Goal: Entertainment & Leisure: Consume media (video, audio)

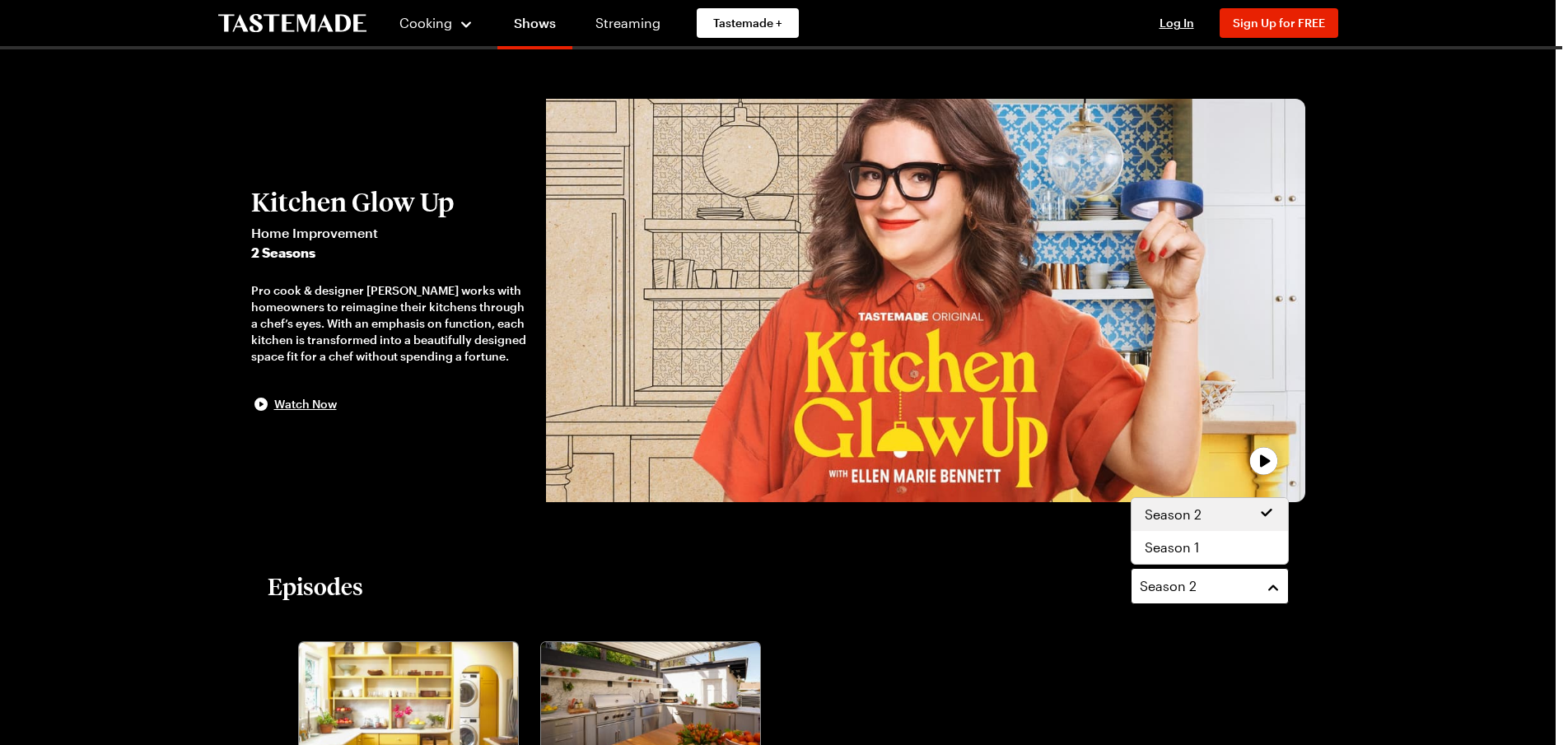
click at [1275, 583] on button "Season 2" at bounding box center [1209, 586] width 158 height 36
click at [1214, 543] on div "Season 1" at bounding box center [1209, 547] width 130 height 19
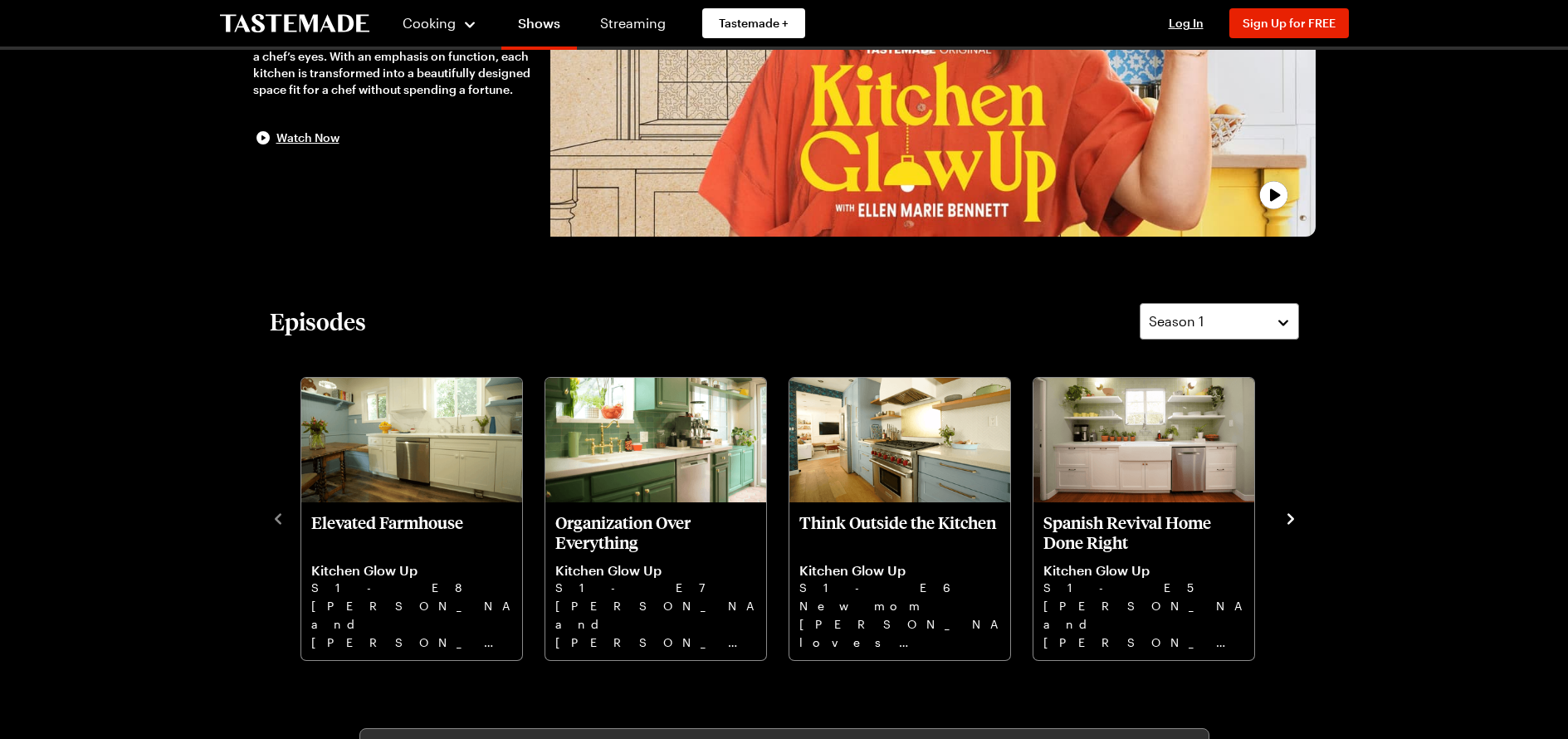
scroll to position [272, 0]
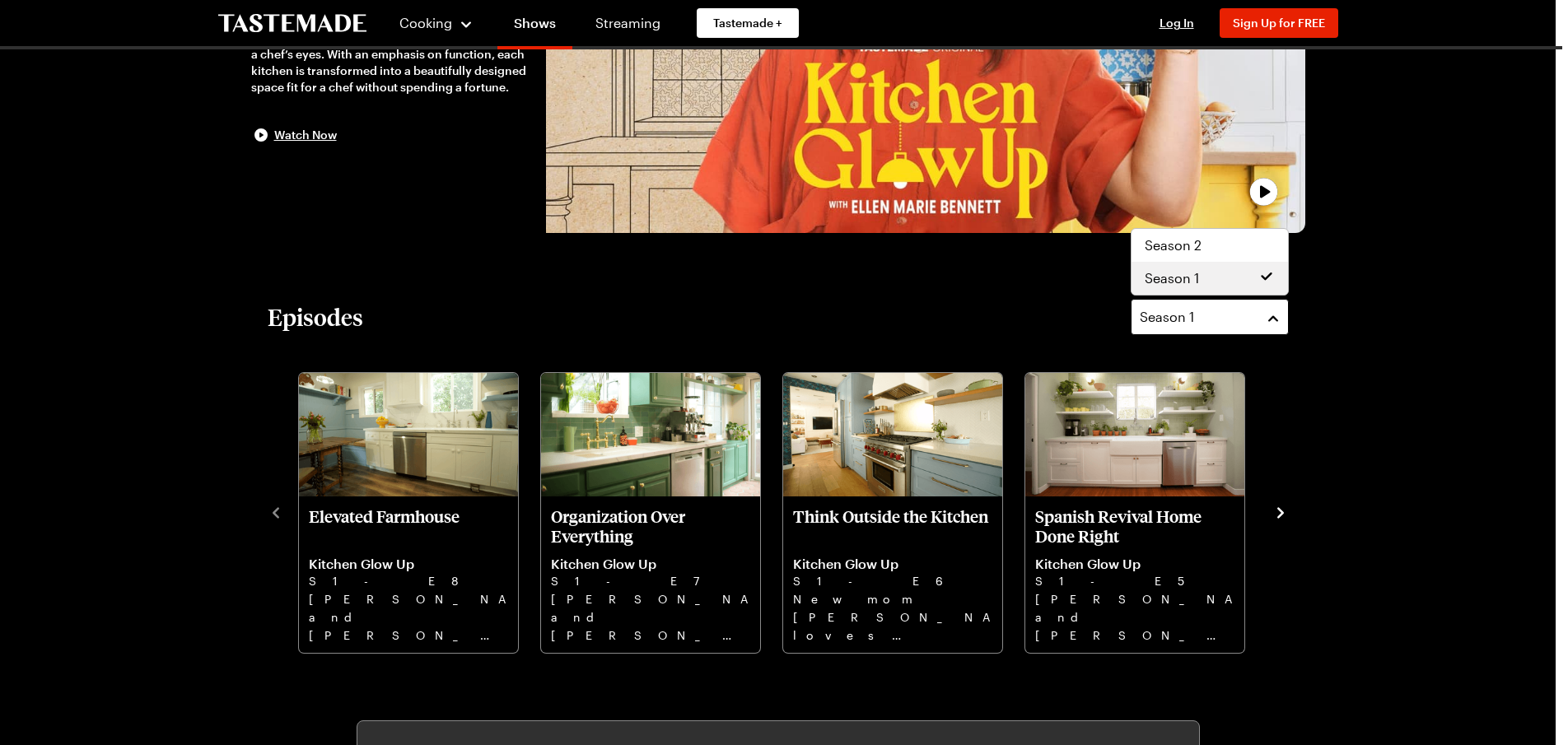
click at [1271, 318] on button "Season 1" at bounding box center [1209, 317] width 158 height 36
click at [1171, 242] on span "Season 2" at bounding box center [1172, 245] width 56 height 19
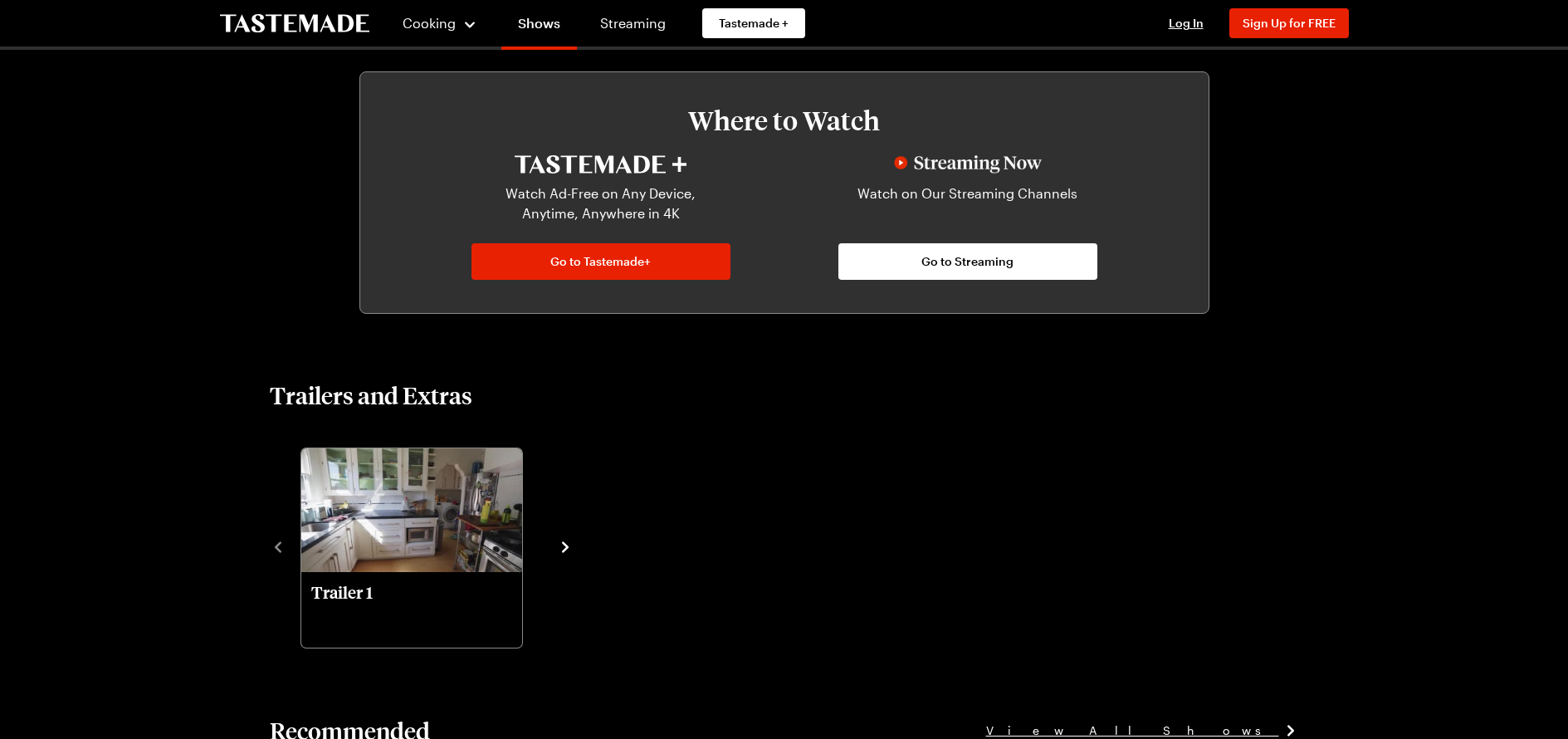
scroll to position [952, 7]
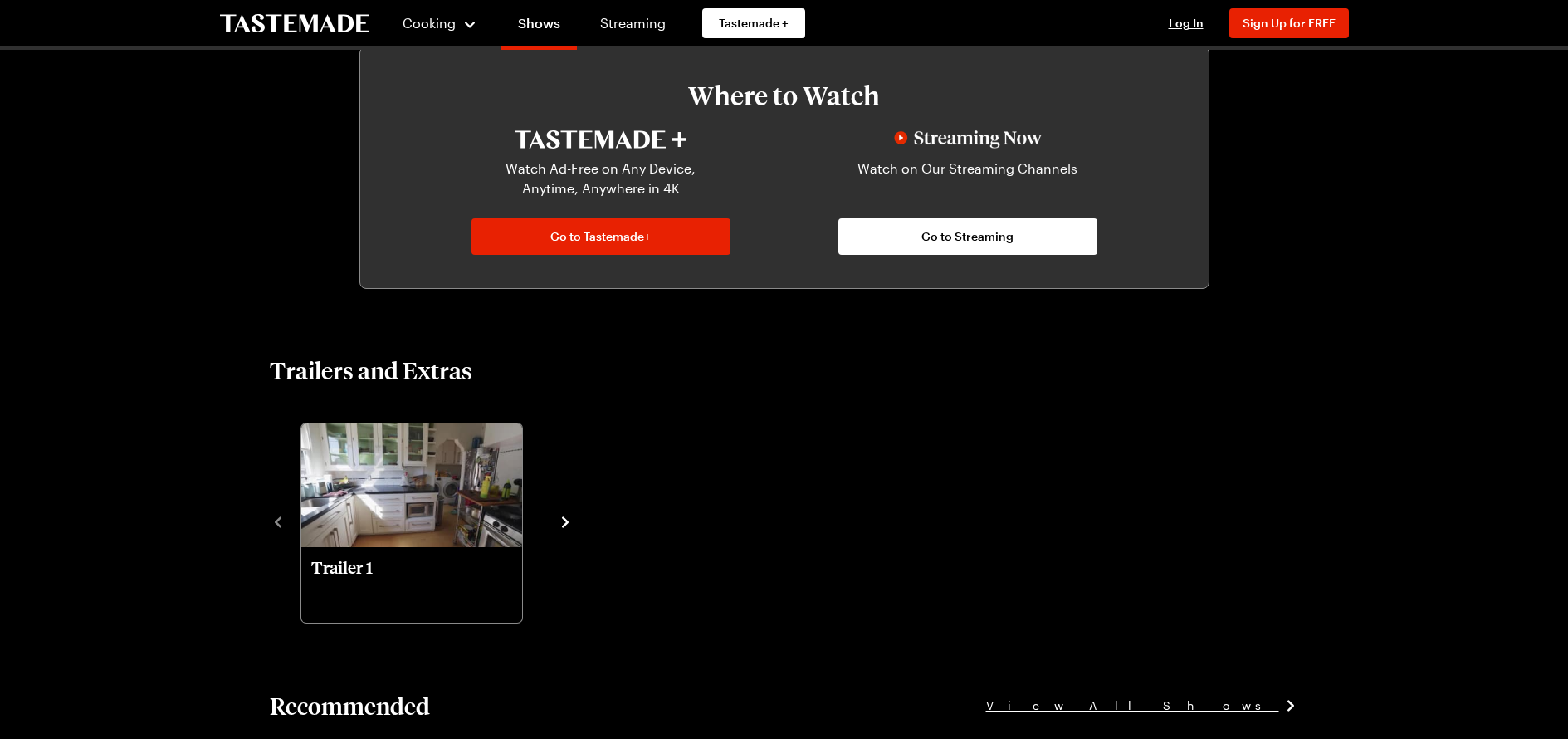
click at [558, 523] on icon "navigate to next item" at bounding box center [565, 523] width 17 height 17
click at [562, 517] on icon "navigate to next item" at bounding box center [565, 523] width 17 height 17
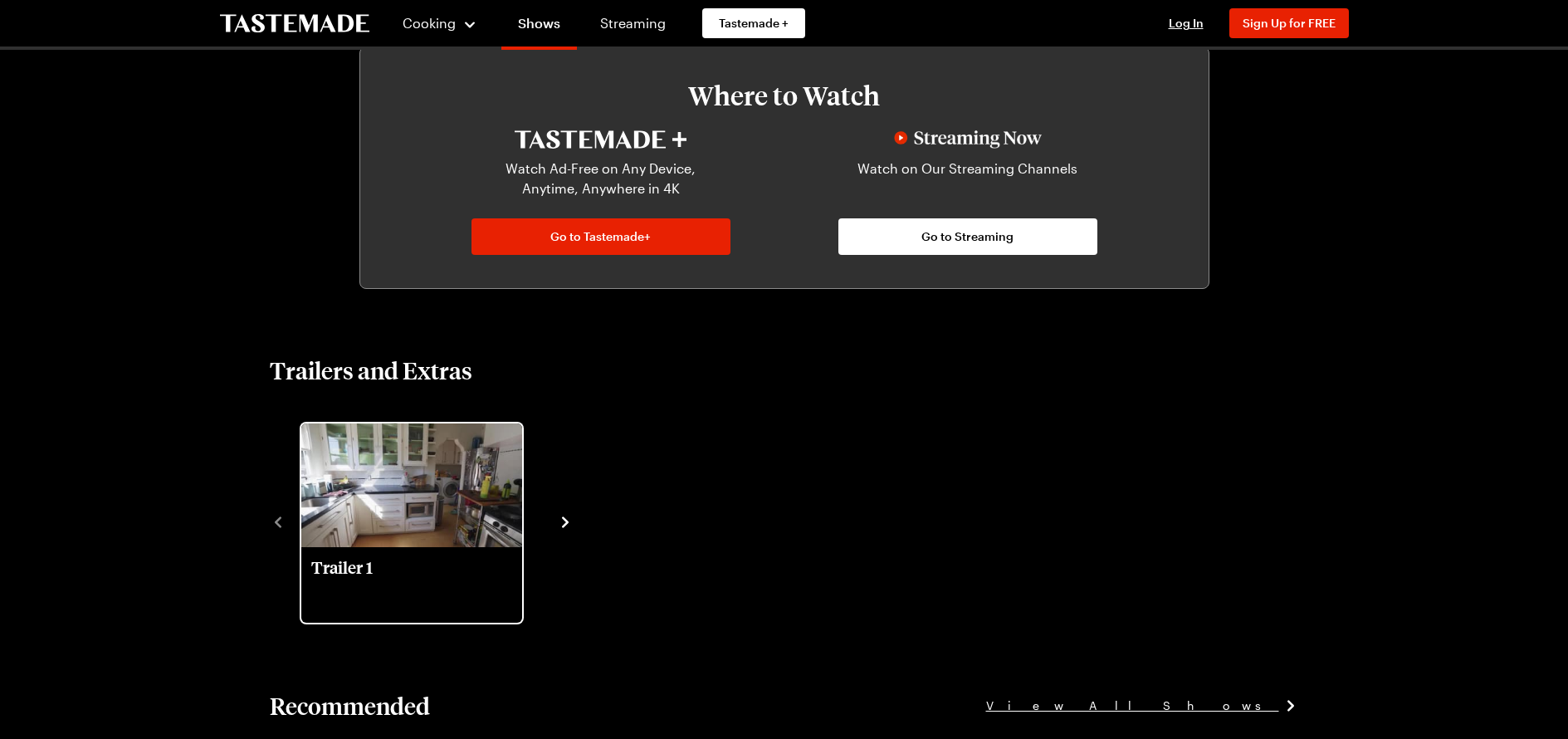
click at [414, 514] on img "trailer" at bounding box center [411, 485] width 221 height 124
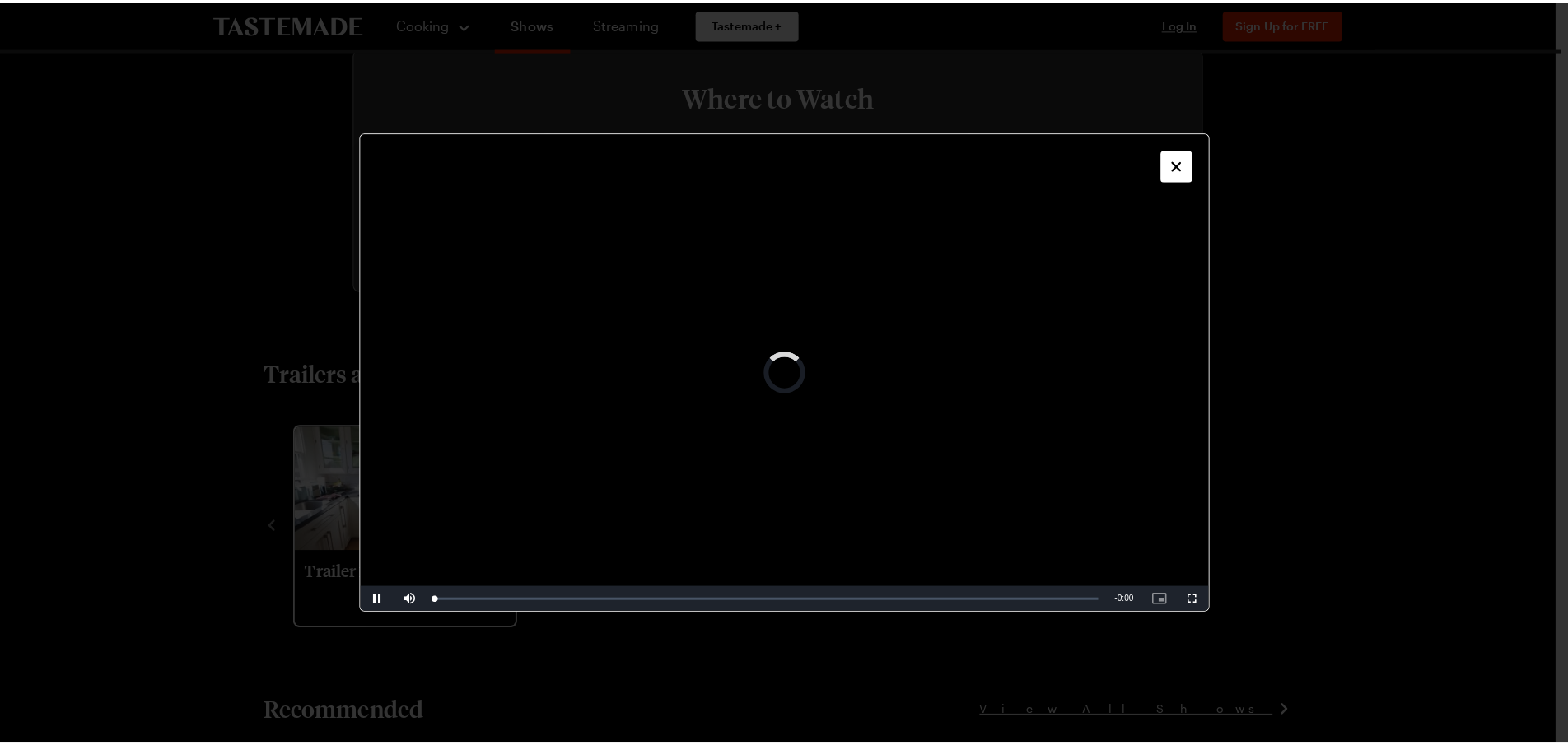
scroll to position [944, 0]
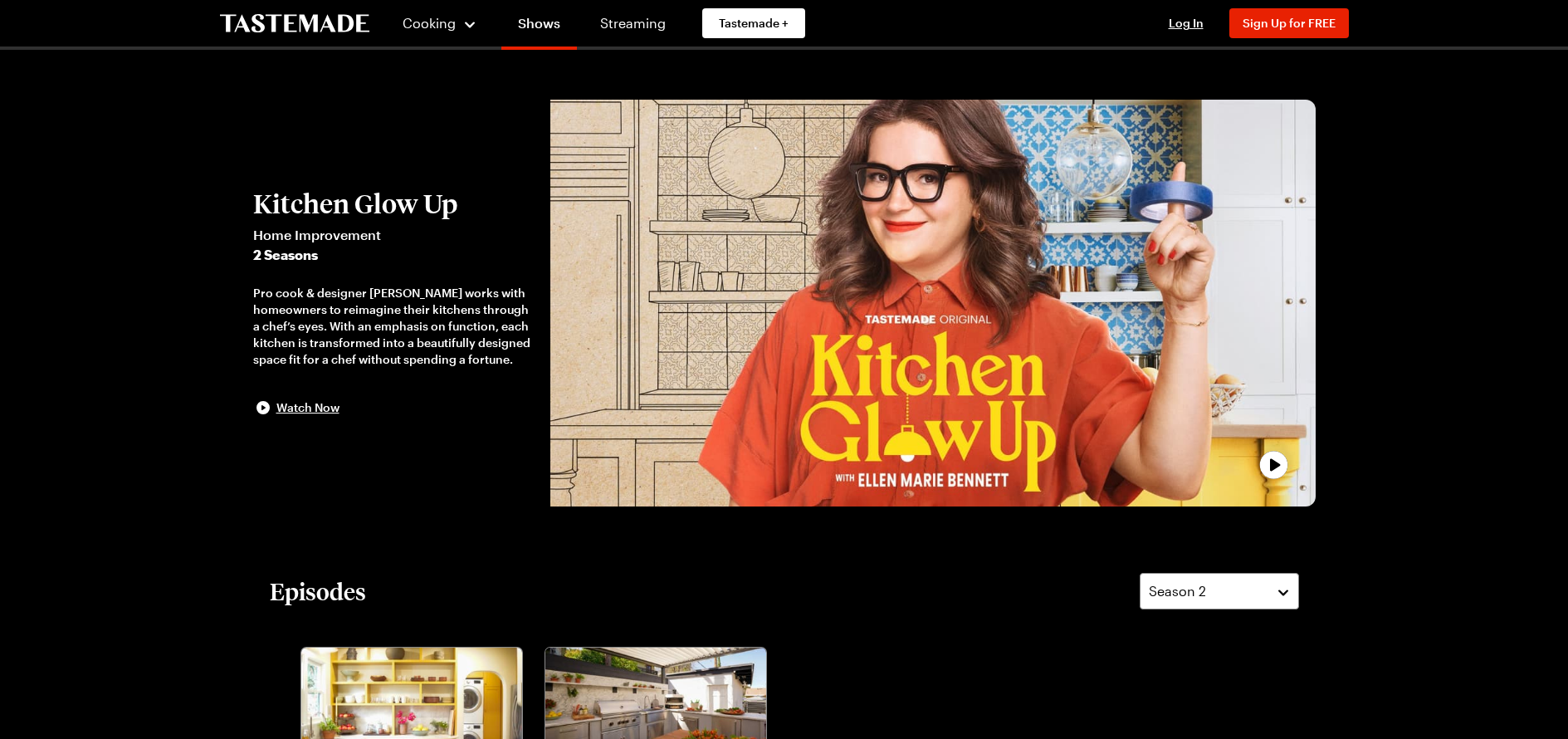
scroll to position [0, 3]
click at [632, 21] on link "Streaming" at bounding box center [633, 23] width 99 height 47
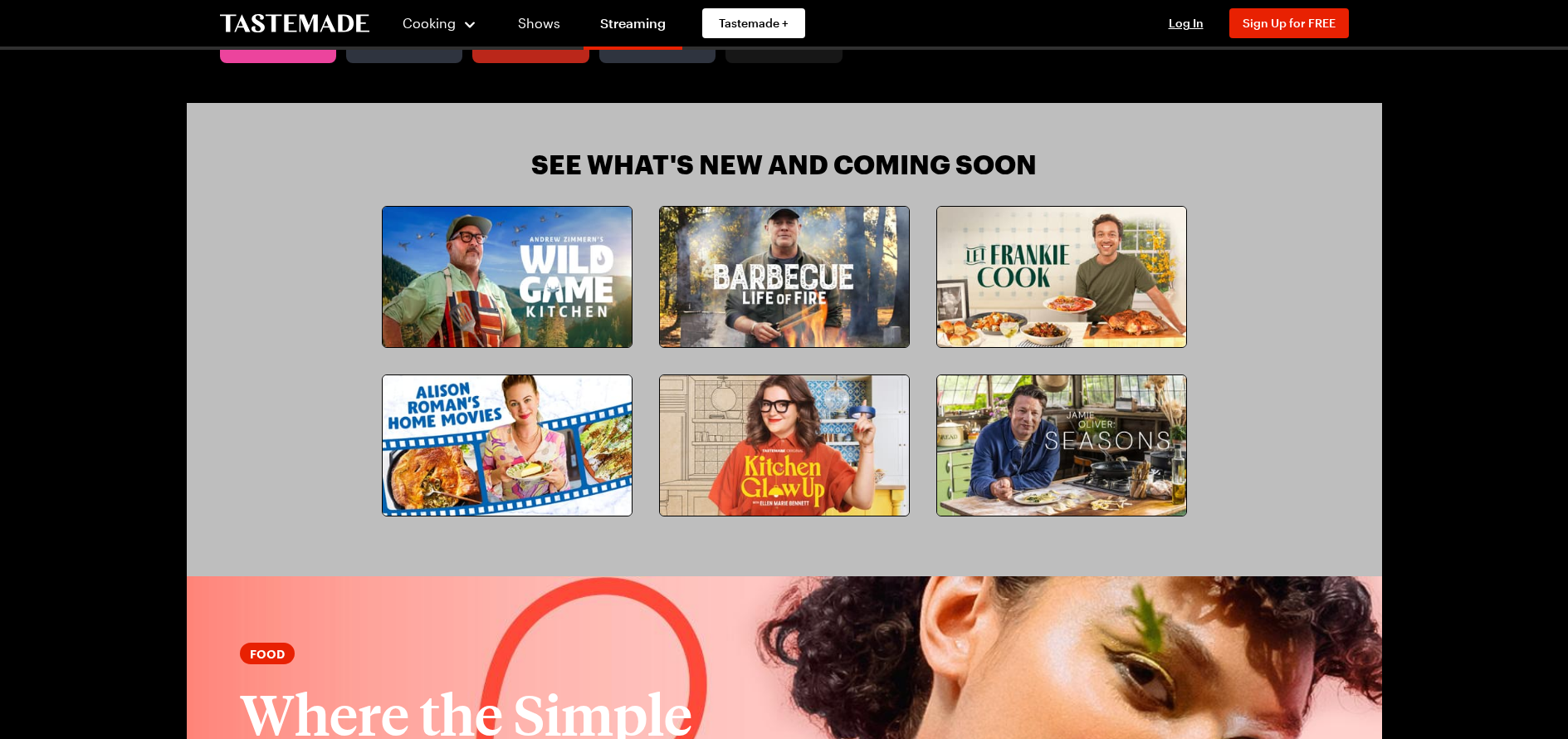
scroll to position [1442, 0]
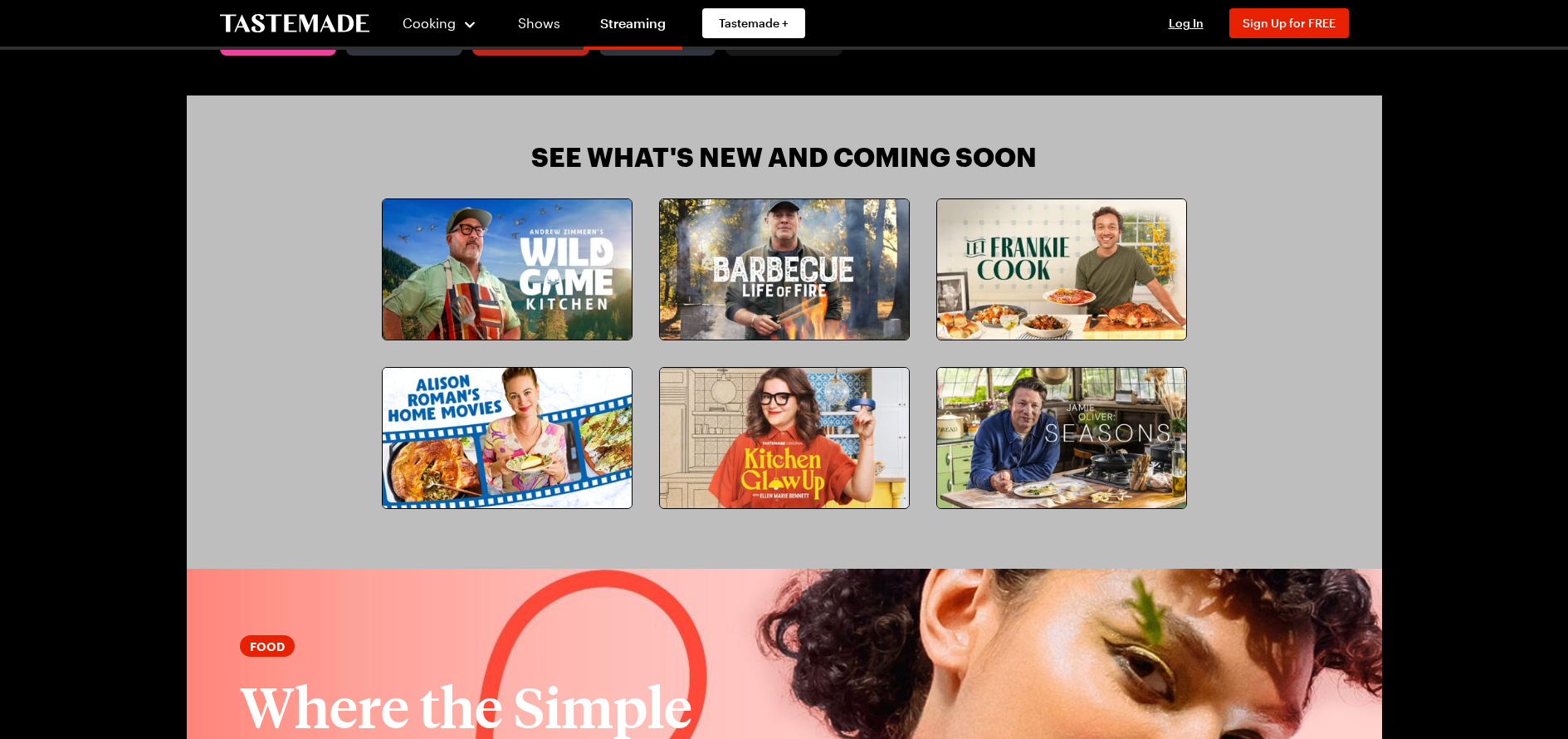
click at [770, 419] on img at bounding box center [784, 438] width 249 height 140
